Goal: Task Accomplishment & Management: Manage account settings

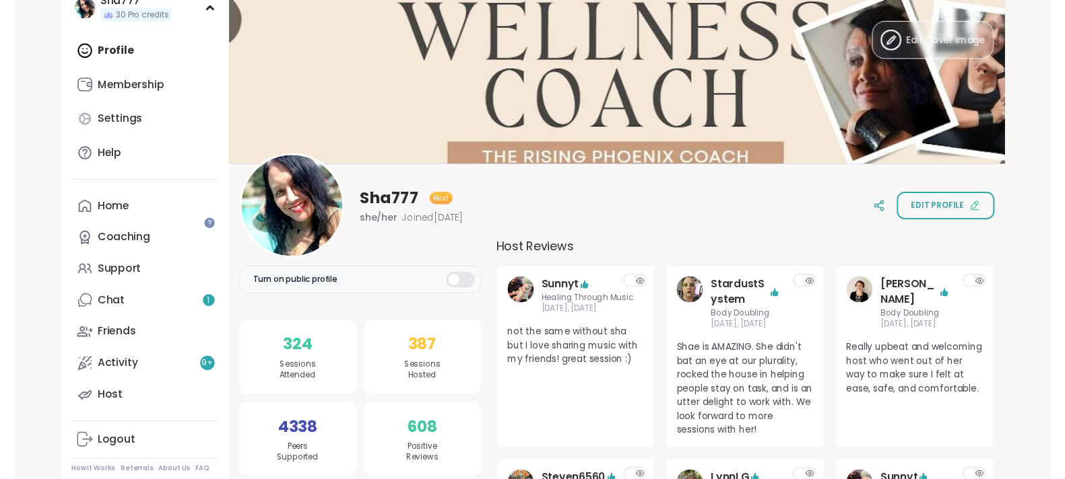
scroll to position [128, 0]
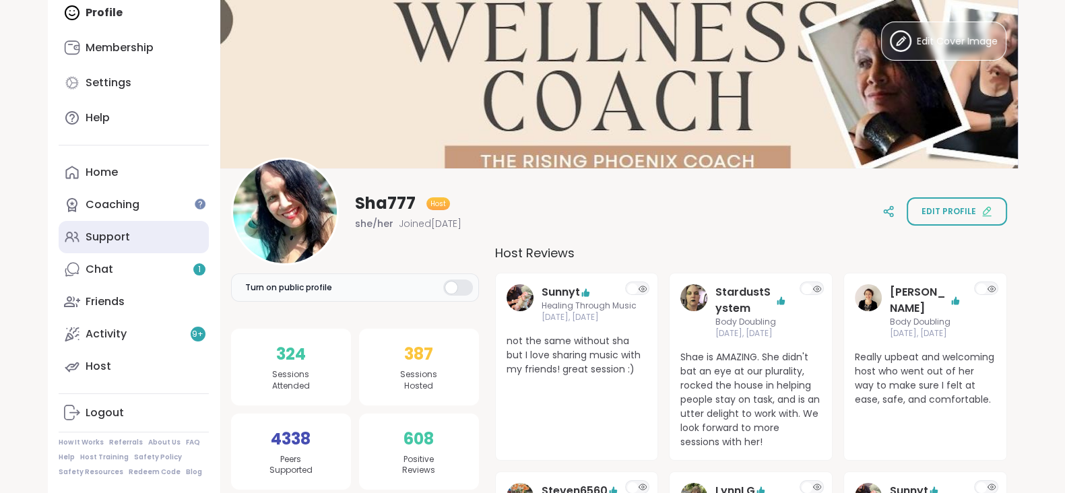
click at [168, 238] on link "Support" at bounding box center [134, 237] width 150 height 32
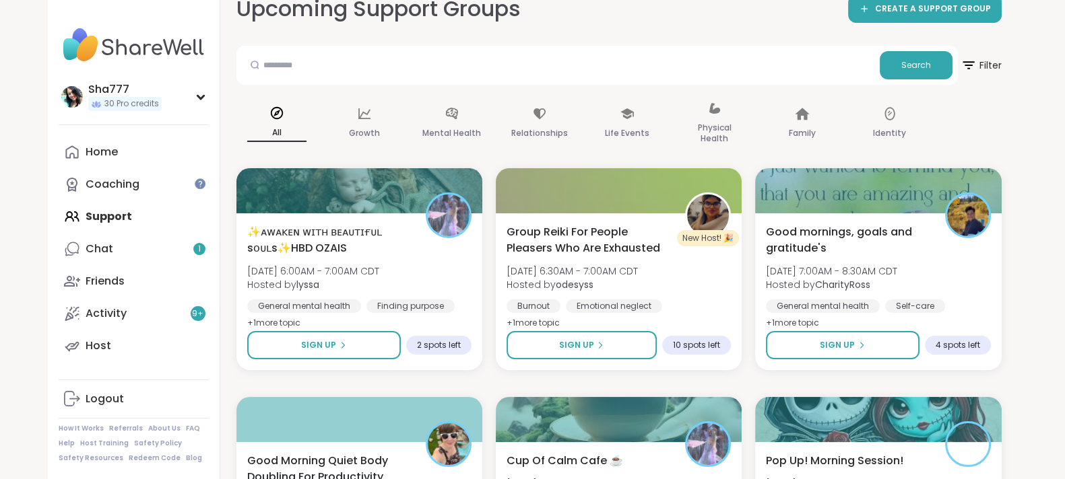
scroll to position [124, 0]
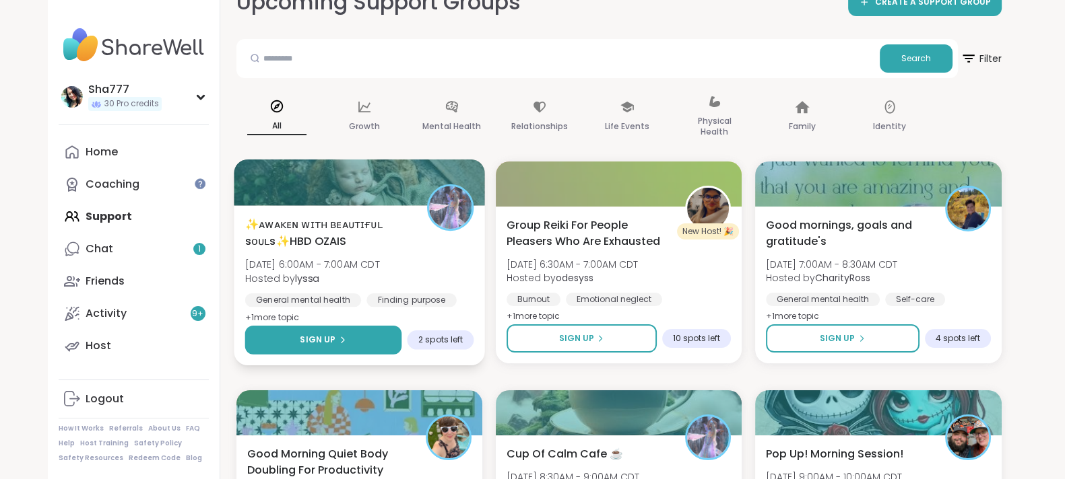
click at [338, 338] on icon at bounding box center [342, 340] width 8 height 8
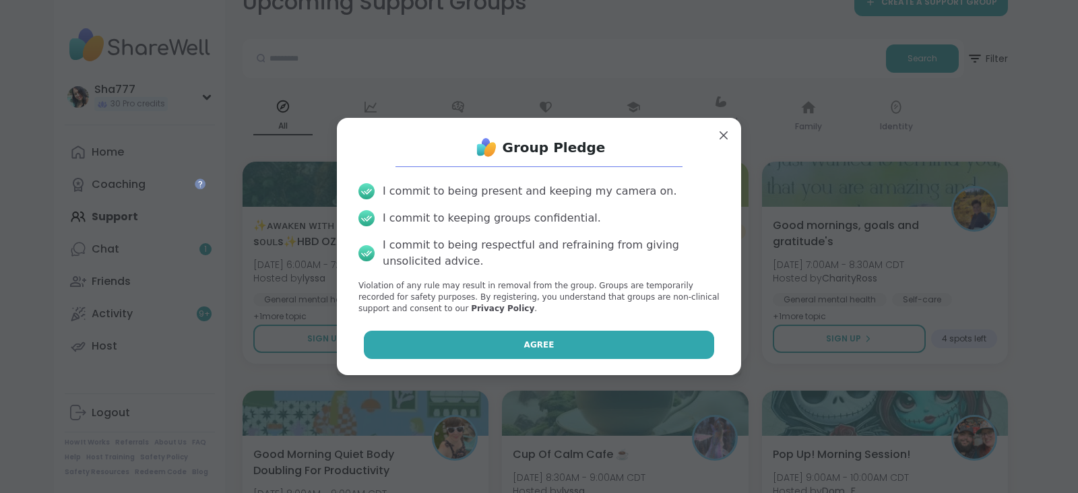
click at [532, 332] on button "Agree" at bounding box center [539, 345] width 351 height 28
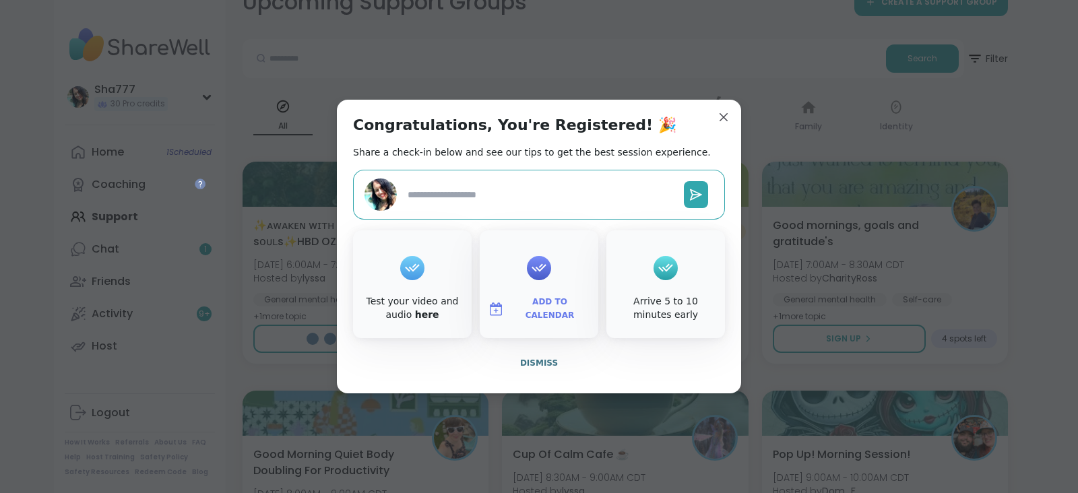
type textarea "*"
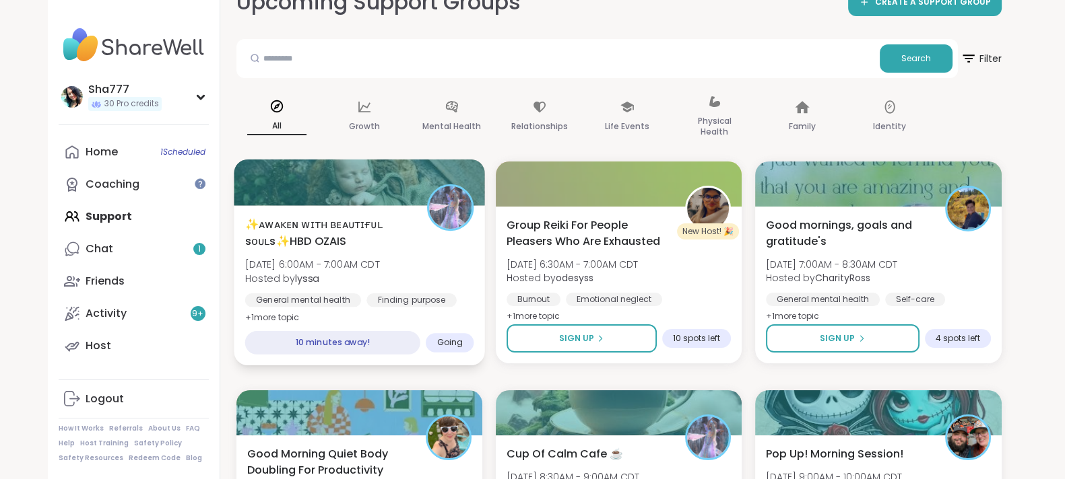
click at [360, 248] on span "✨ᴀᴡᴀᴋᴇɴ ᴡɪᴛʜ ʙᴇᴀᴜᴛɪғᴜʟ sᴏᴜʟs✨HBD OZAIS" at bounding box center [327, 232] width 167 height 33
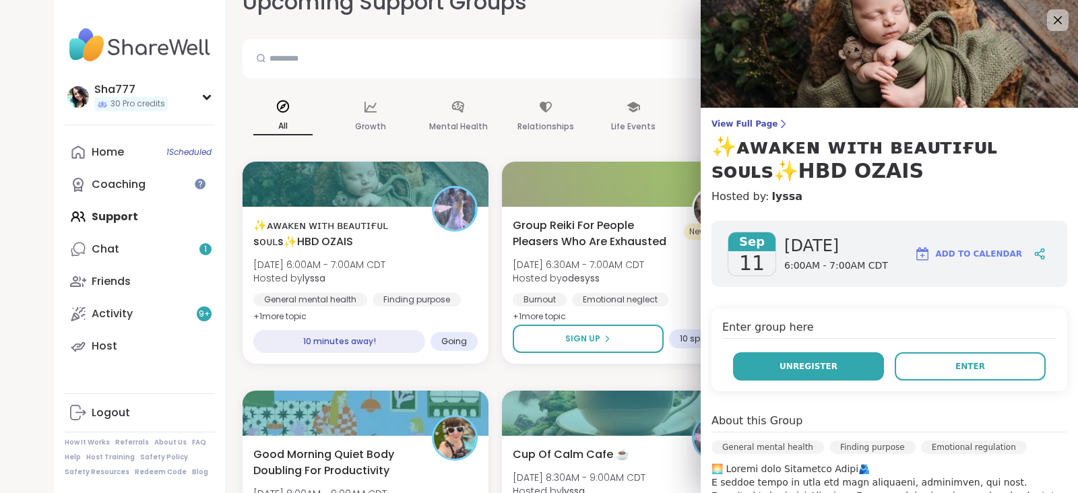
click at [813, 365] on span "Unregister" at bounding box center [808, 366] width 58 height 12
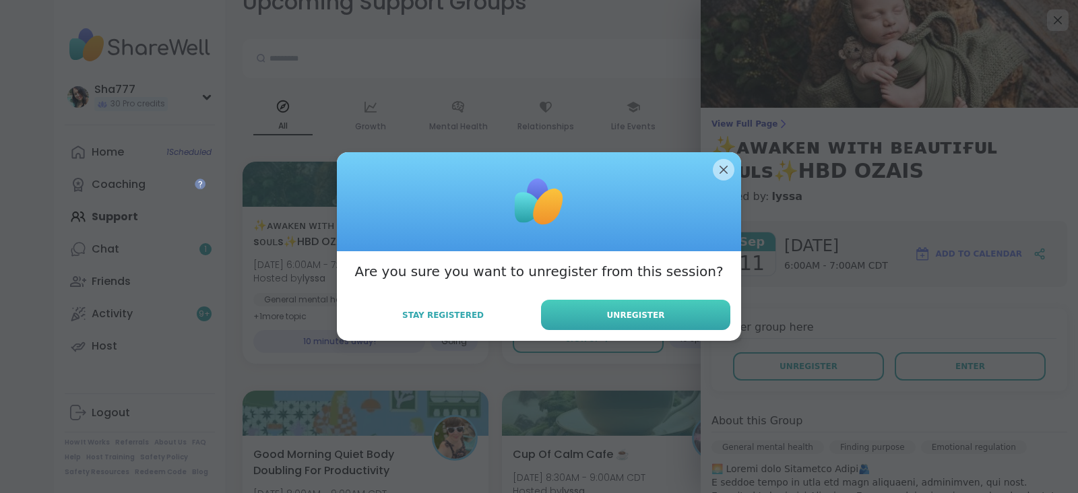
click at [650, 305] on button "Unregister" at bounding box center [635, 315] width 189 height 30
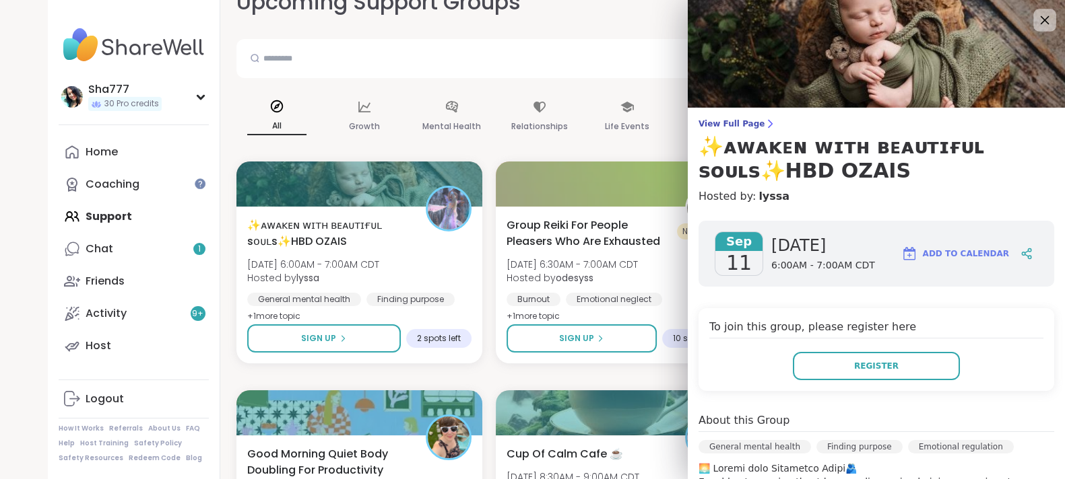
click at [1036, 16] on icon at bounding box center [1044, 19] width 17 height 17
